Goal: Check status

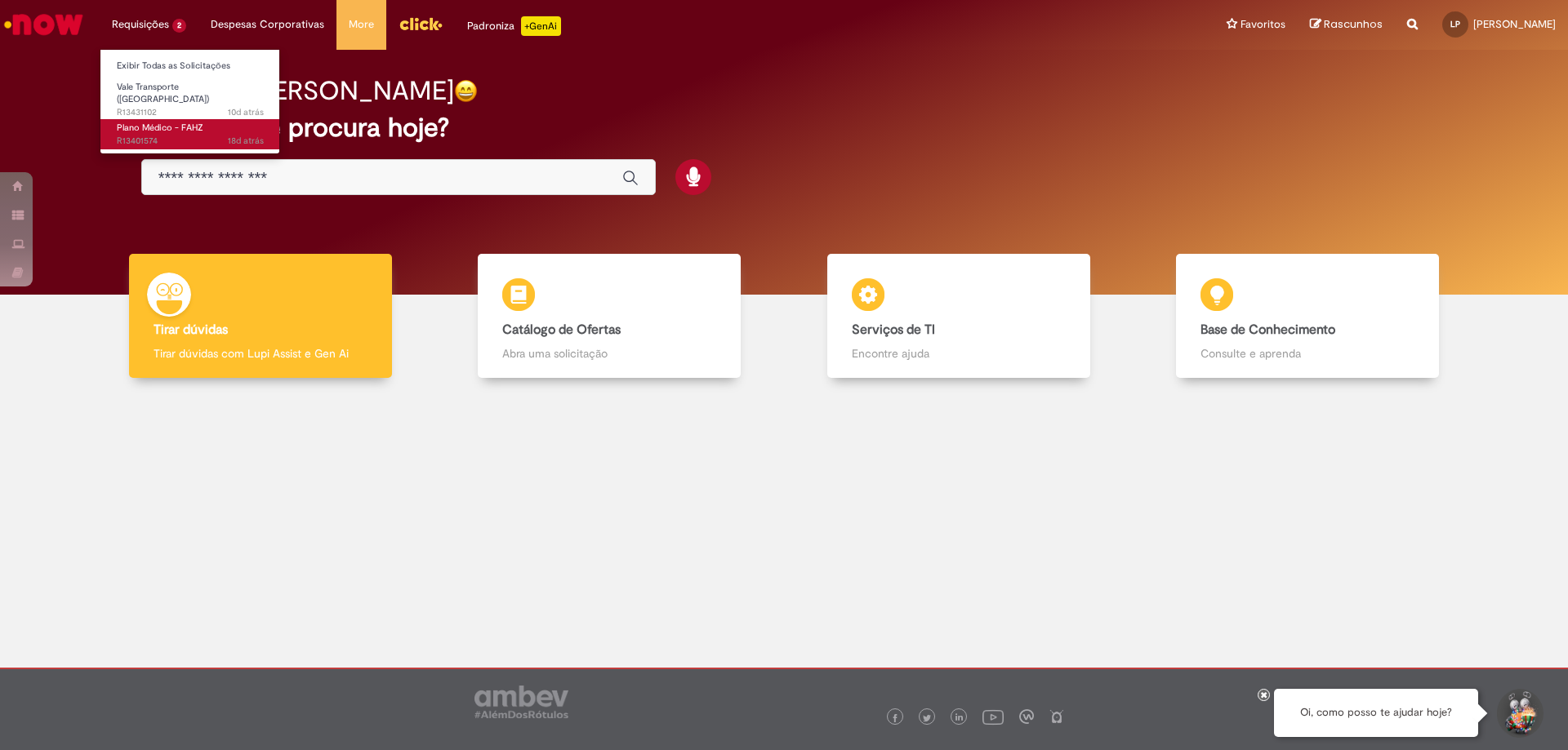
click at [166, 119] on link "Plano Médico - FAHZ 18d atrás 18 dias atrás R13401574" at bounding box center [190, 134] width 180 height 30
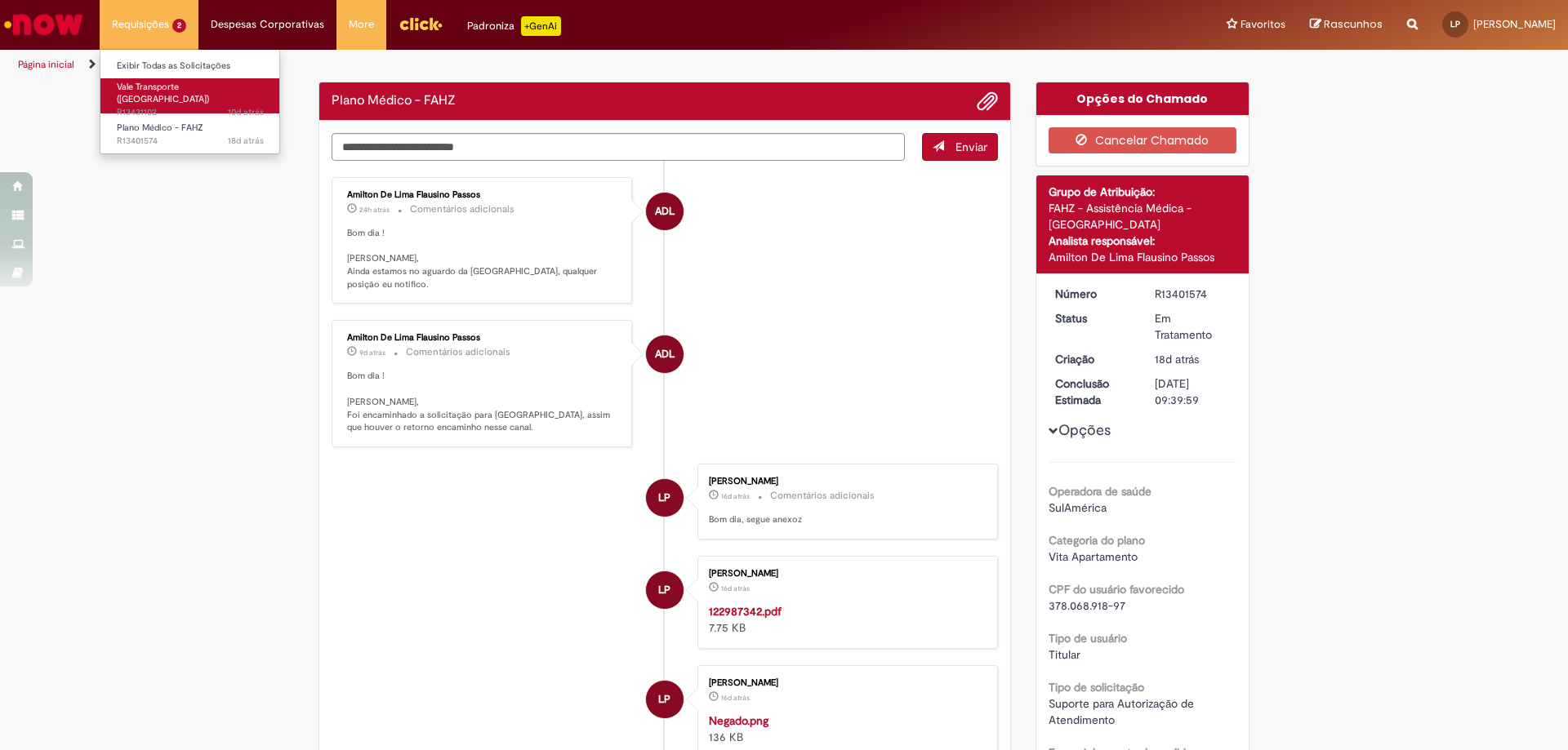
click at [171, 86] on span "Vale Transporte ([GEOGRAPHIC_DATA])" at bounding box center [162, 93] width 92 height 25
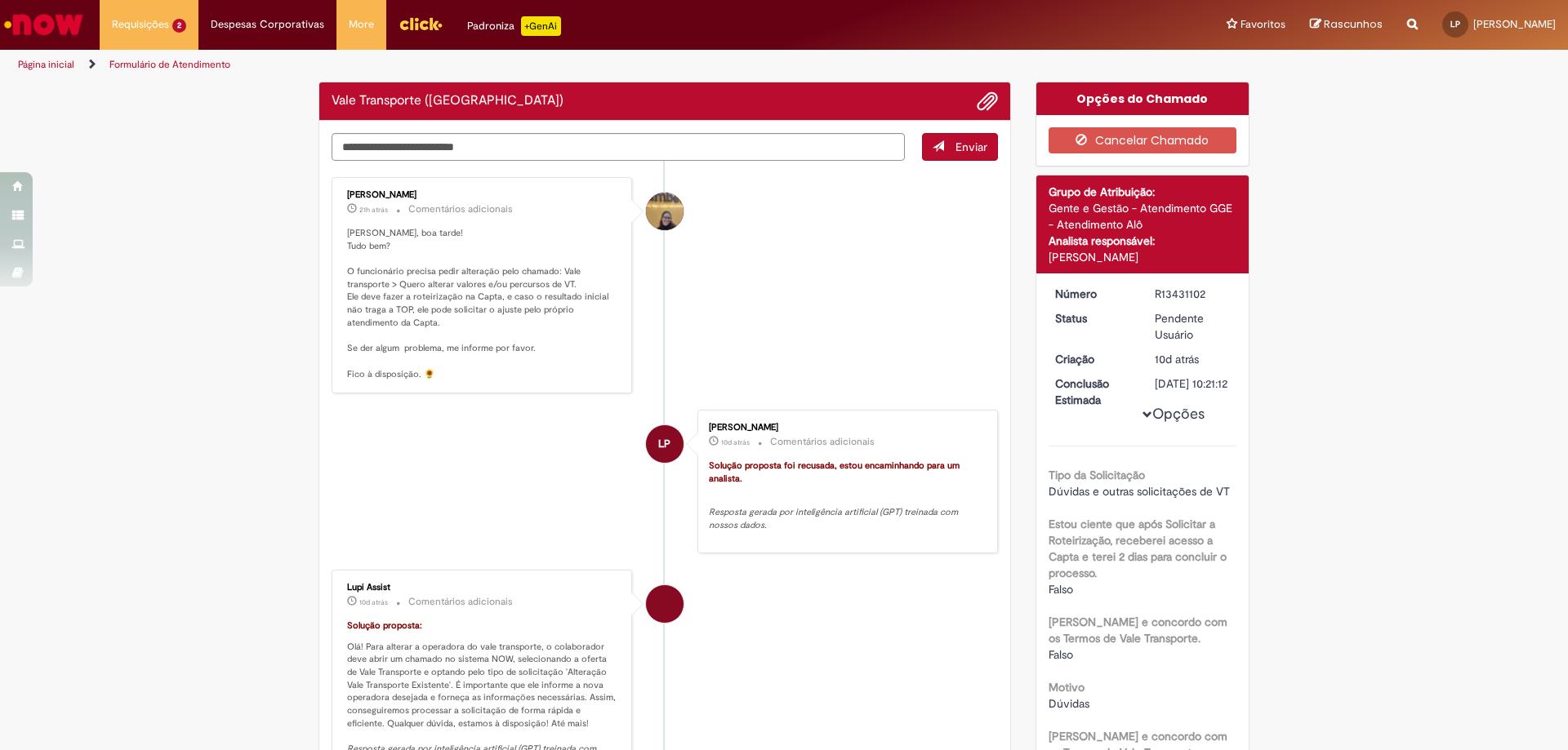
click at [52, 17] on img "Ir para a Homepage" at bounding box center [44, 24] width 84 height 33
